Goal: Check status: Check status

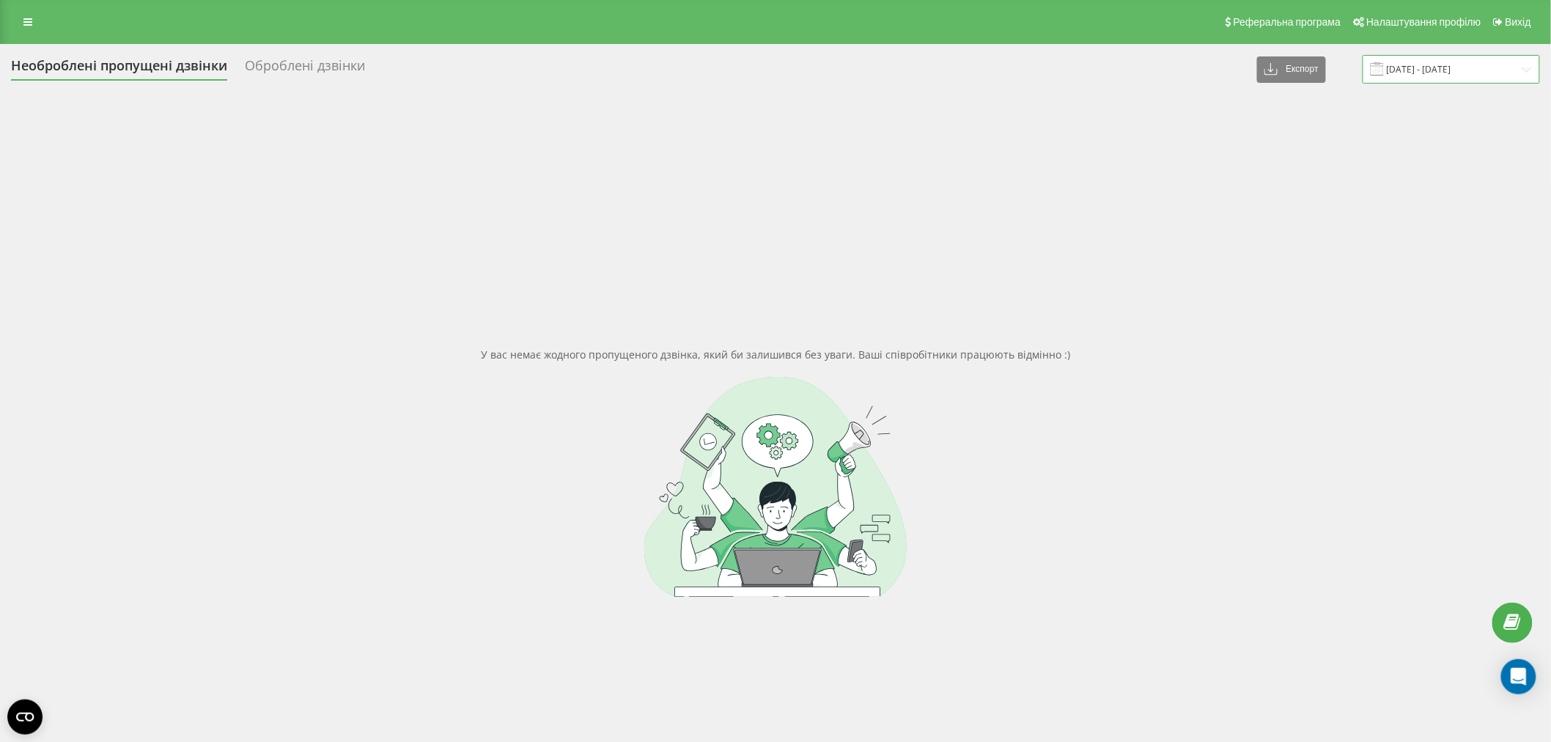
click at [1454, 65] on input "20.08.2025 - 20.08.2025" at bounding box center [1451, 69] width 177 height 29
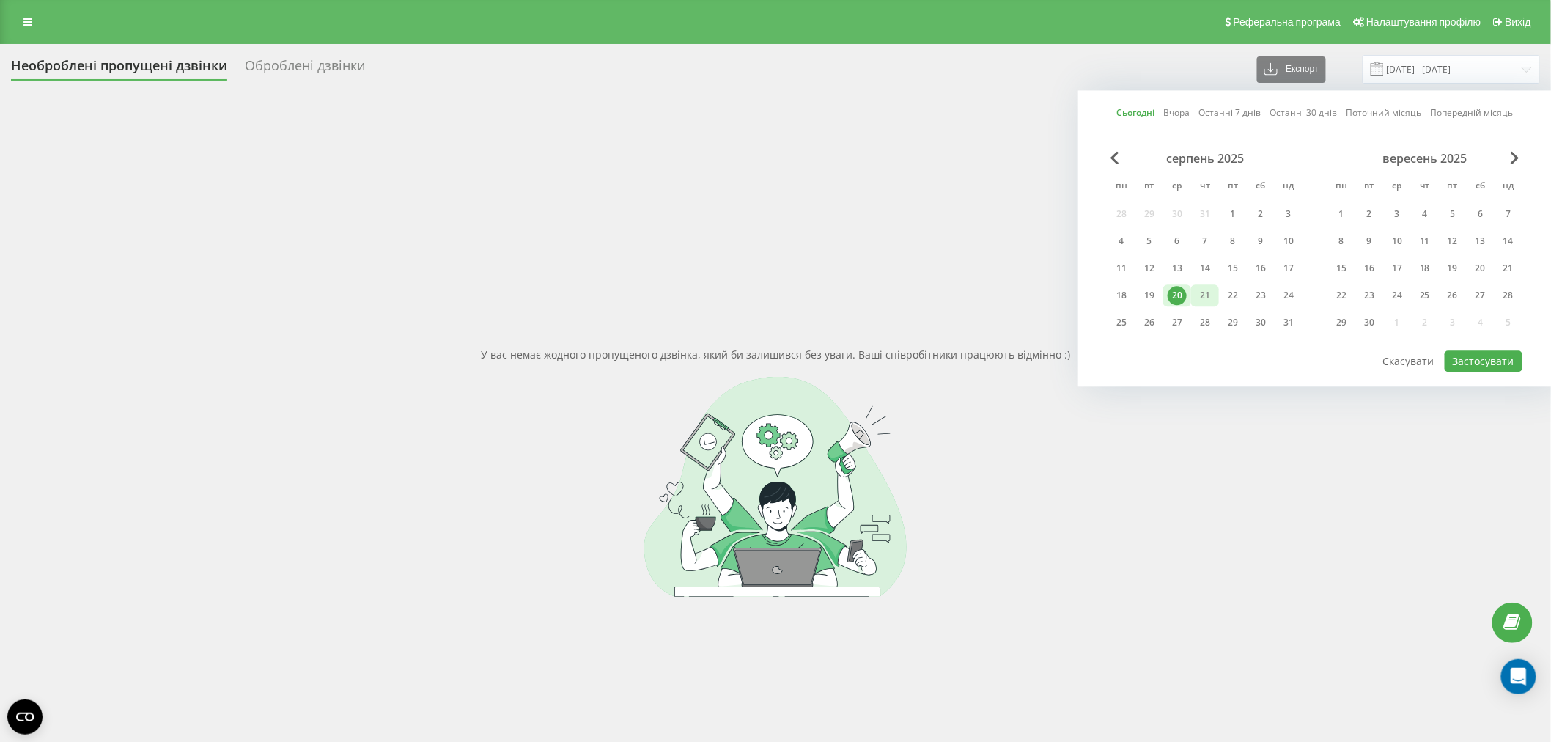
click at [1212, 295] on div "21" at bounding box center [1205, 295] width 19 height 19
click at [1490, 364] on button "Застосувати" at bounding box center [1484, 360] width 78 height 21
type input "[DATE] - [DATE]"
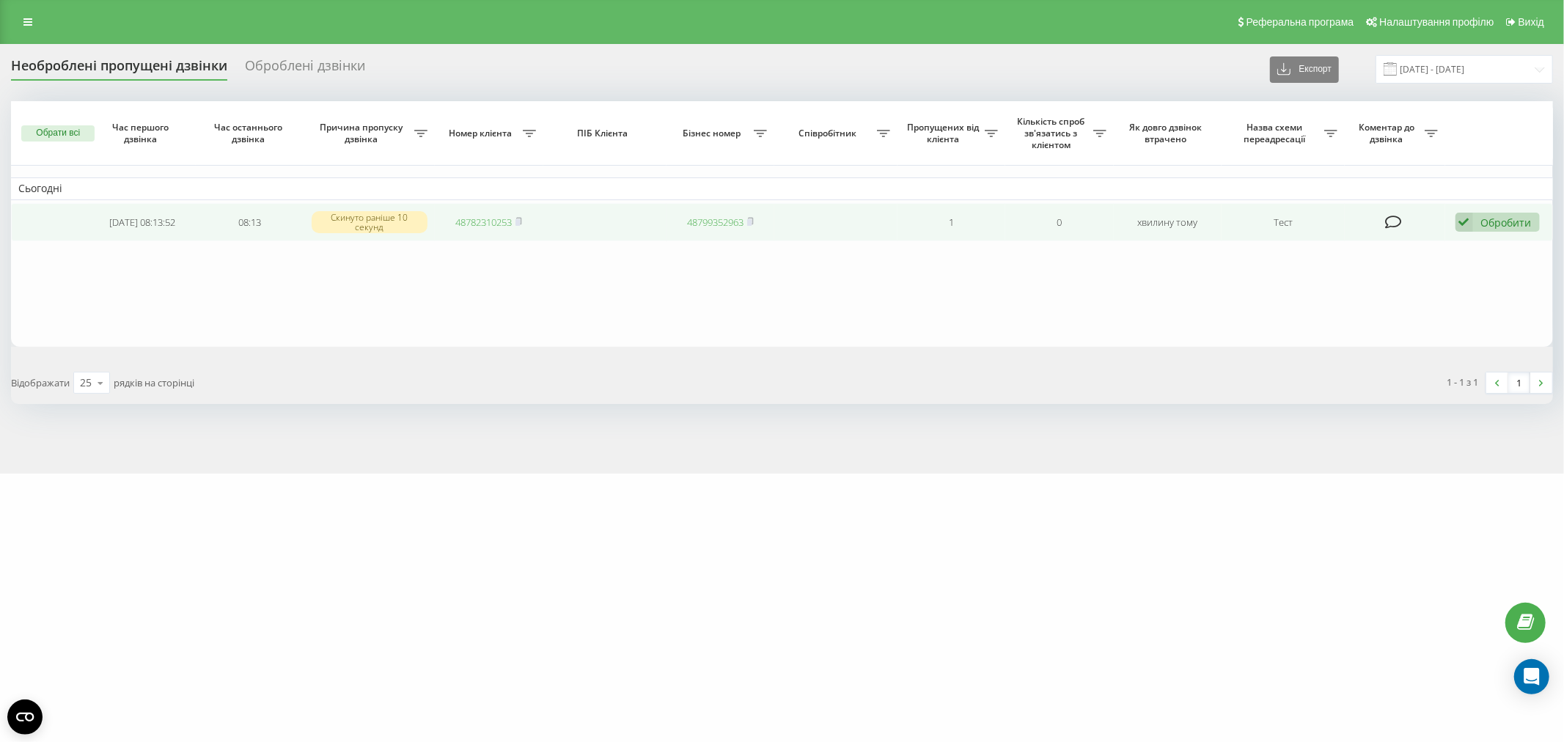
click at [1481, 213] on div "Обробити Не вдалося зв'язатися Зв'язався з клієнтом за допомогою іншого каналу …" at bounding box center [1497, 223] width 84 height 20
click at [1503, 270] on span "Зв'язався з клієнтом за допомогою іншого каналу" at bounding box center [1401, 272] width 251 height 14
